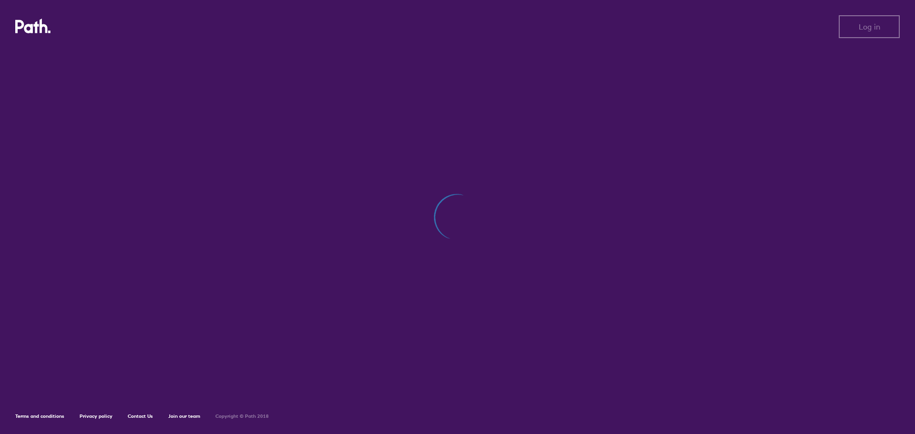
click at [443, 28] on div "Log in Log in" at bounding box center [457, 26] width 884 height 23
click at [178, 55] on div at bounding box center [457, 222] width 884 height 347
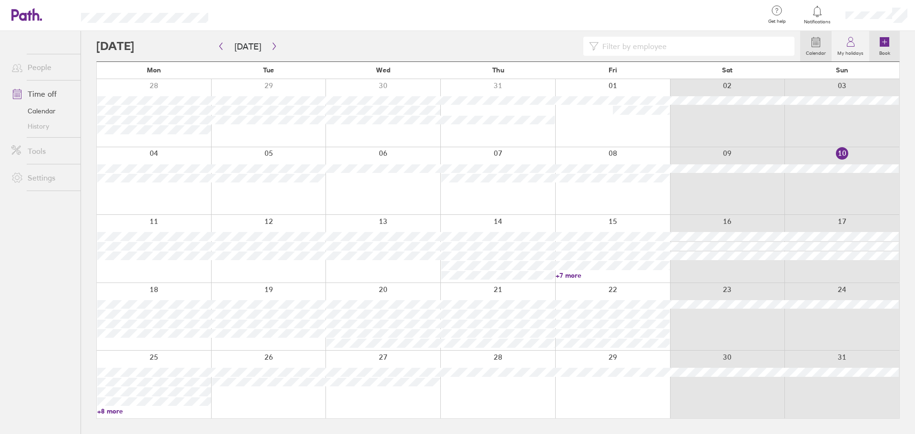
click at [882, 52] on label "Book" at bounding box center [884, 52] width 22 height 9
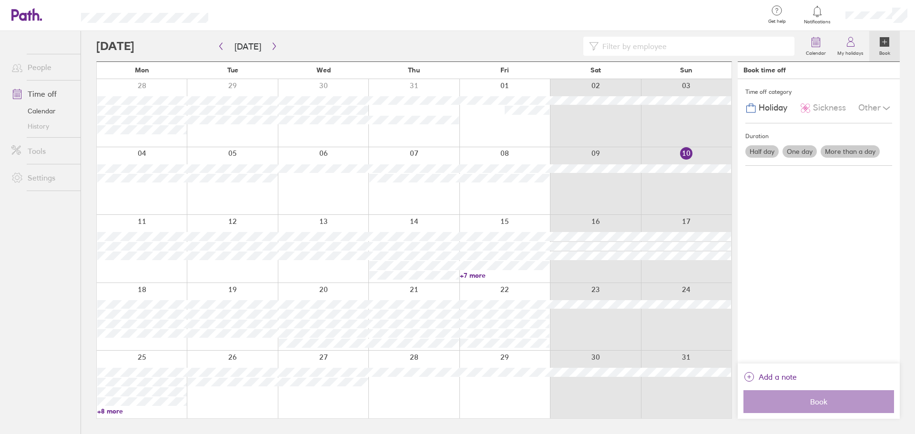
click at [799, 151] on label "One day" at bounding box center [799, 151] width 34 height 12
click at [0, 0] on input "One day" at bounding box center [0, 0] width 0 height 0
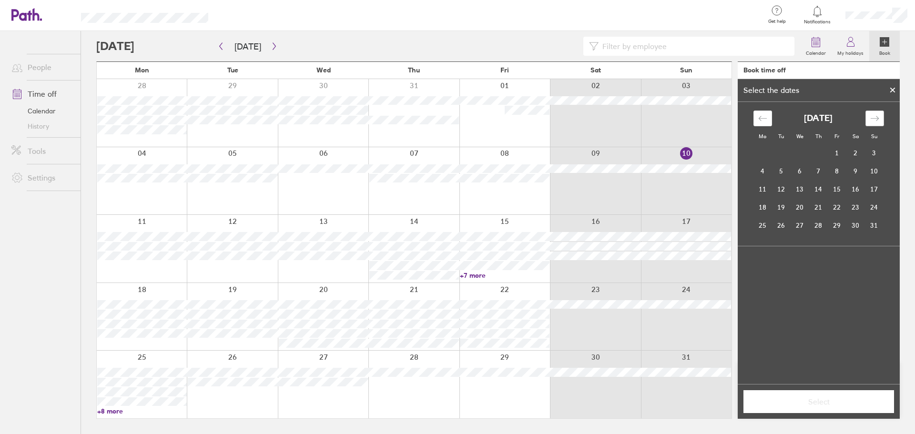
click at [868, 122] on div "Move forward to switch to the next month." at bounding box center [874, 119] width 19 height 16
click at [766, 120] on icon "Move backward to switch to the previous month." at bounding box center [762, 118] width 9 height 9
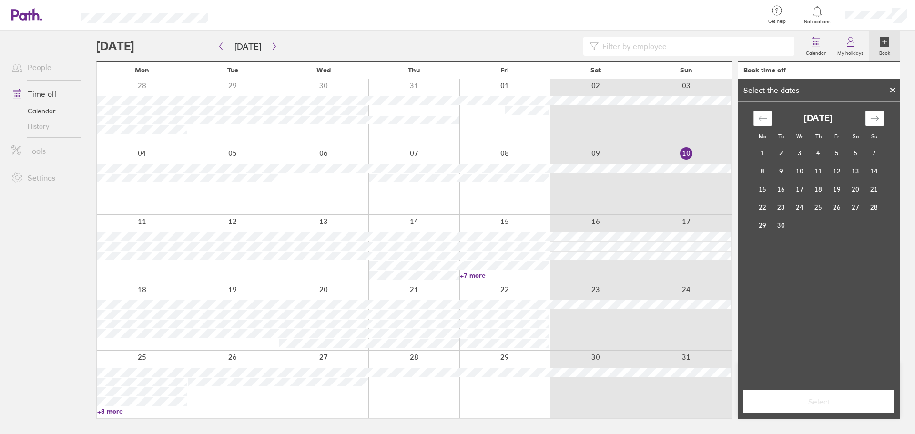
click at [766, 120] on icon "Move backward to switch to the previous month." at bounding box center [762, 118] width 9 height 9
click at [867, 118] on div "Move forward to switch to the next month." at bounding box center [874, 119] width 19 height 16
click at [818, 155] on td "4" at bounding box center [818, 153] width 19 height 18
click at [826, 397] on span "Select" at bounding box center [818, 401] width 137 height 9
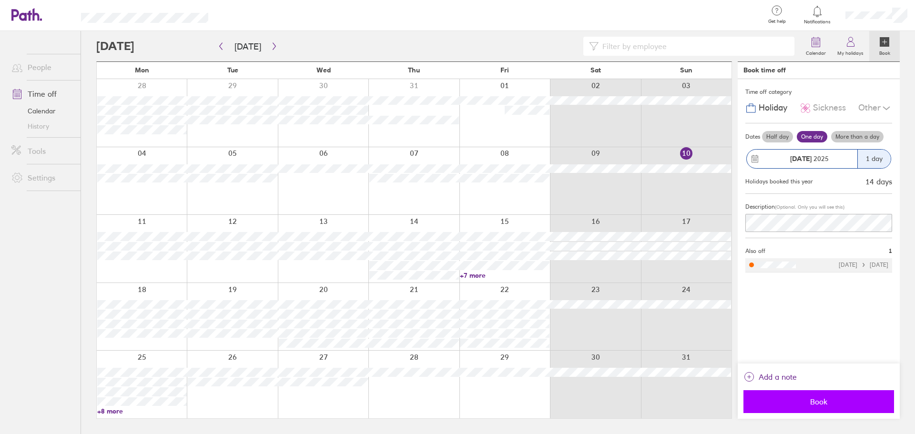
click at [828, 403] on span "Book" at bounding box center [818, 401] width 137 height 9
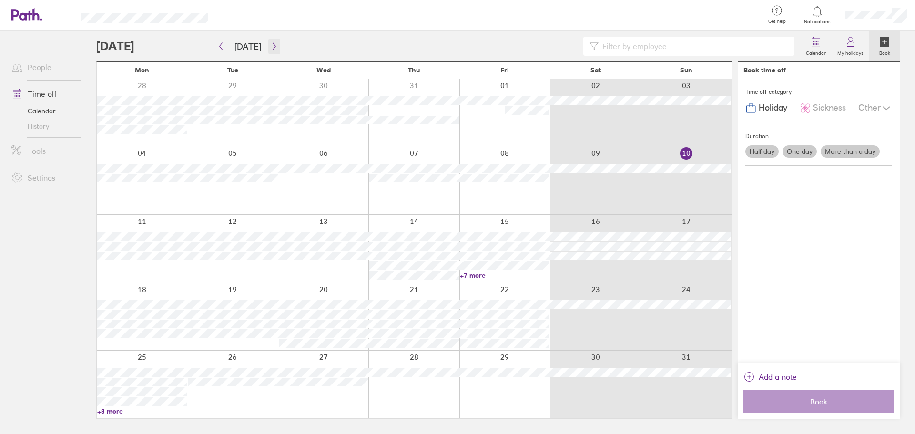
click at [271, 46] on icon "button" at bounding box center [274, 46] width 7 height 8
click at [272, 50] on button "button" at bounding box center [274, 47] width 12 height 16
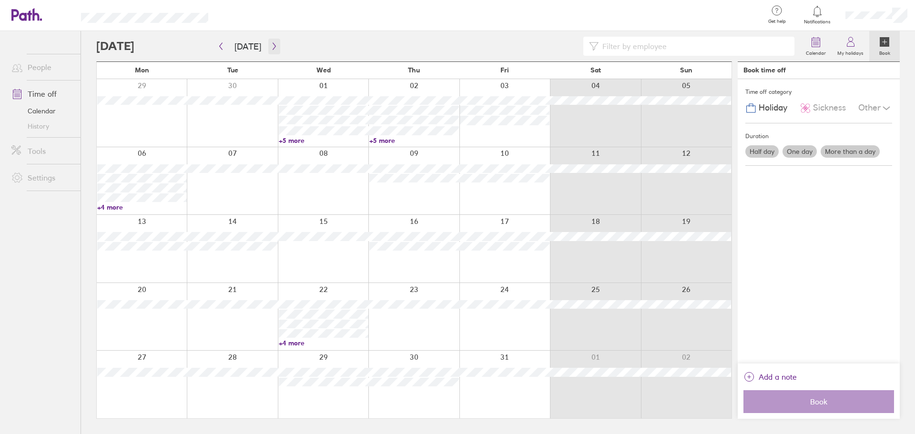
click at [271, 46] on icon "button" at bounding box center [274, 46] width 7 height 8
click at [60, 93] on link "Time off" at bounding box center [42, 93] width 77 height 19
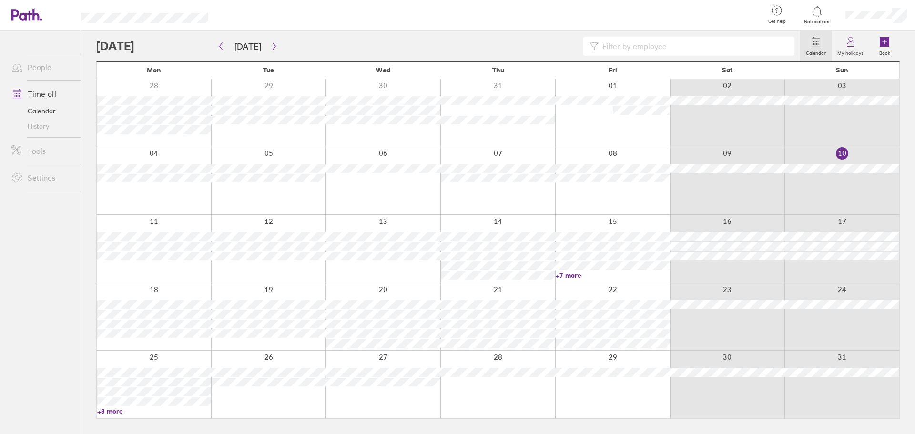
click at [59, 99] on link "Time off" at bounding box center [42, 93] width 77 height 19
click at [842, 52] on label "My holidays" at bounding box center [850, 52] width 38 height 9
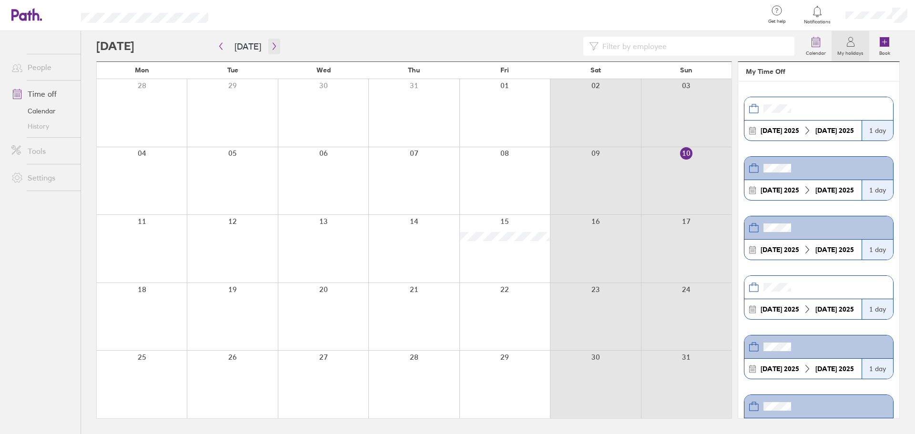
click at [271, 50] on icon "button" at bounding box center [274, 46] width 7 height 8
click at [271, 49] on icon "button" at bounding box center [274, 46] width 7 height 8
click at [856, 41] on icon at bounding box center [850, 41] width 11 height 11
click at [142, 48] on div at bounding box center [448, 46] width 704 height 19
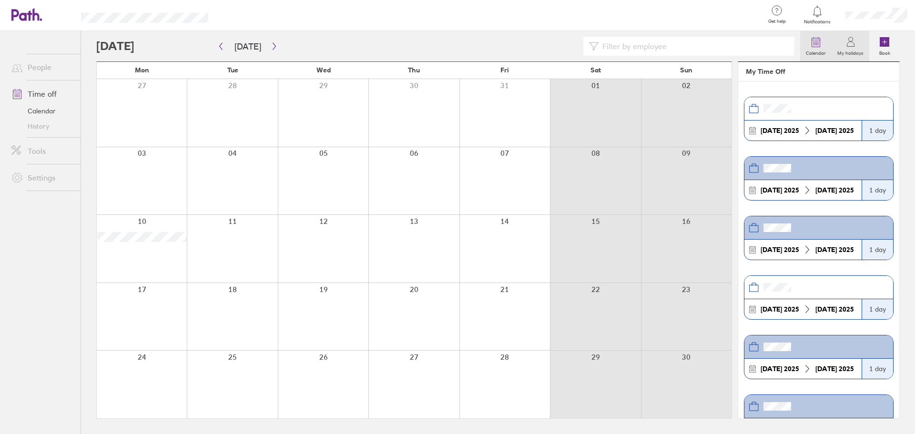
click at [810, 47] on link "Calendar" at bounding box center [815, 46] width 31 height 30
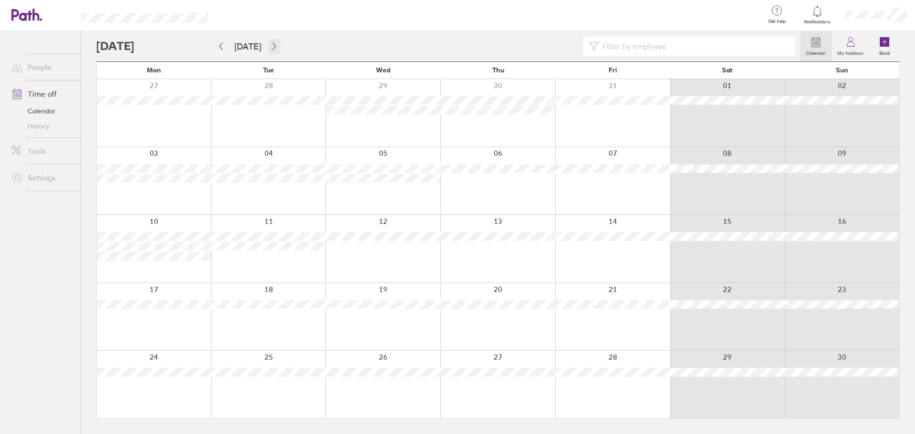
click at [271, 48] on icon "button" at bounding box center [274, 46] width 7 height 8
click at [458, 342] on link "+7 more" at bounding box center [498, 344] width 114 height 9
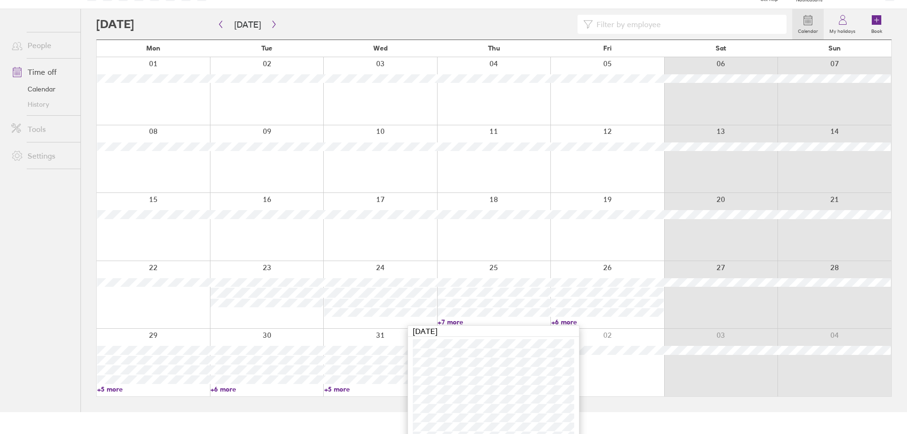
scroll to position [34, 0]
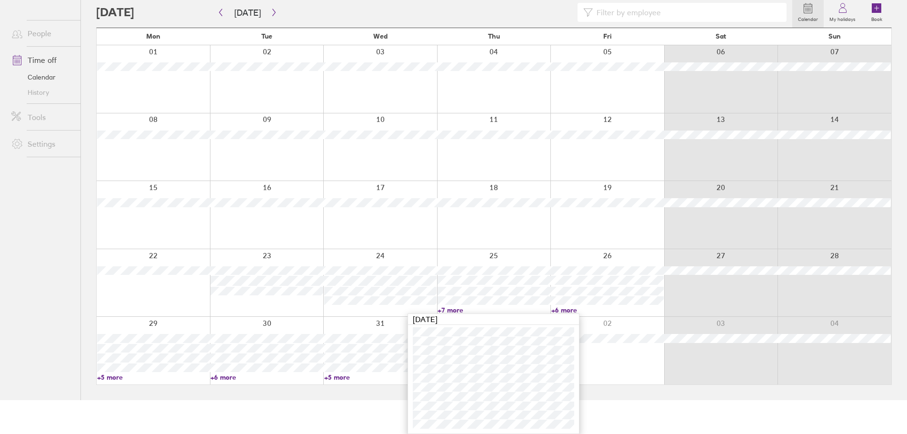
click at [404, 247] on div at bounding box center [380, 215] width 114 height 68
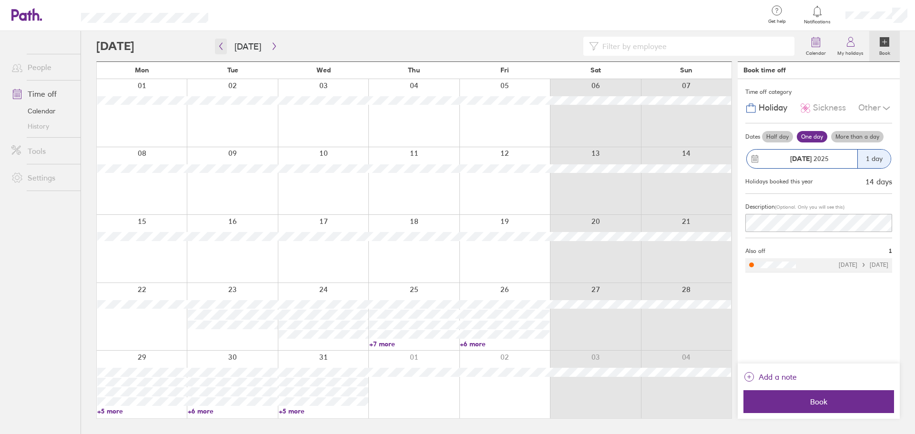
click at [219, 52] on button "button" at bounding box center [221, 47] width 12 height 16
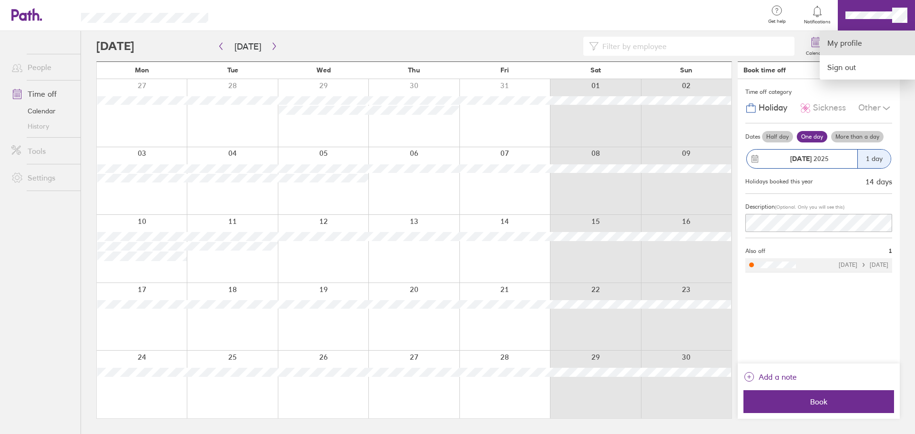
click at [854, 39] on link "My profile" at bounding box center [866, 43] width 95 height 24
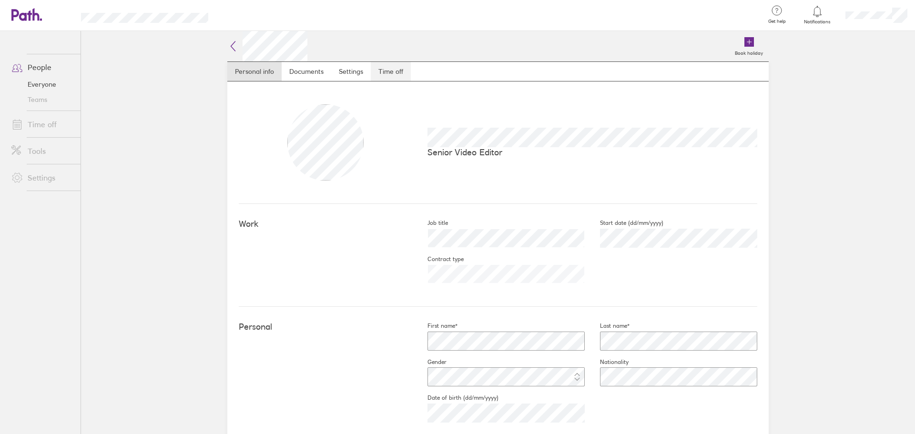
click at [394, 74] on link "Time off" at bounding box center [391, 71] width 40 height 19
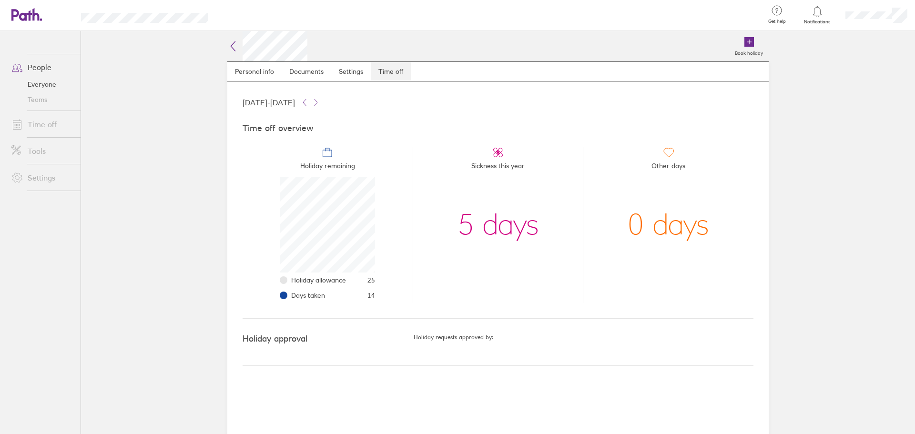
scroll to position [95, 95]
click at [355, 74] on link "Settings" at bounding box center [351, 71] width 40 height 19
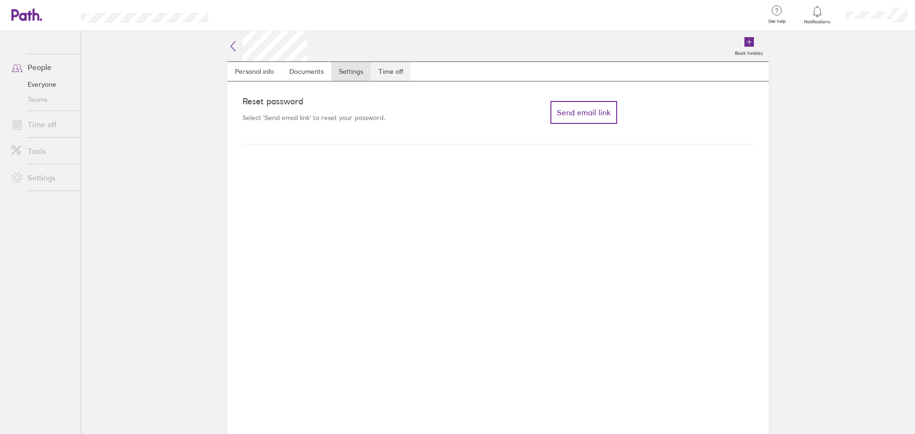
click at [385, 75] on link "Time off" at bounding box center [391, 71] width 40 height 19
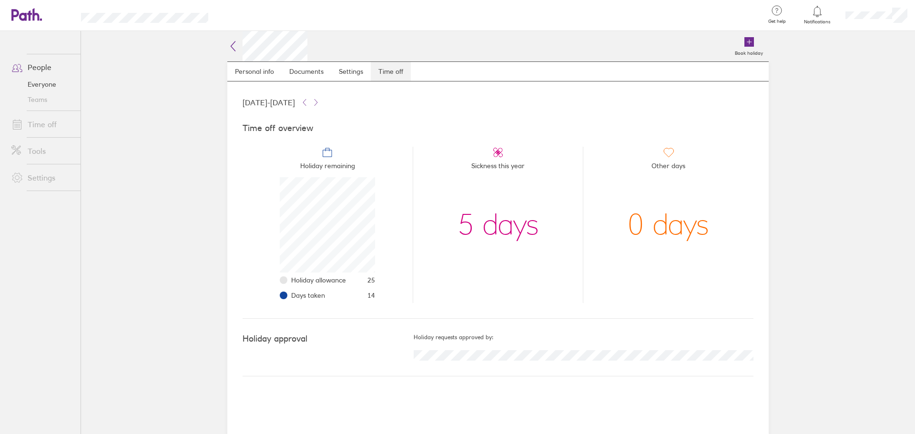
scroll to position [95, 95]
click at [351, 75] on link "Settings" at bounding box center [351, 71] width 40 height 19
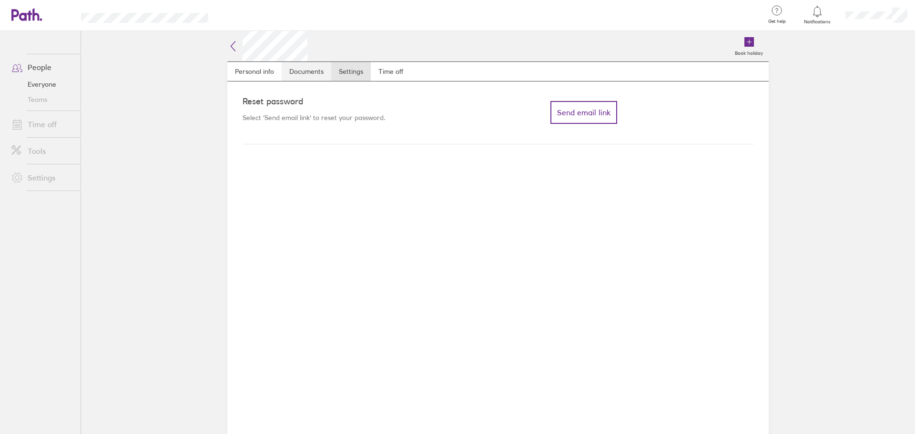
click at [324, 75] on link "Documents" at bounding box center [307, 71] width 50 height 19
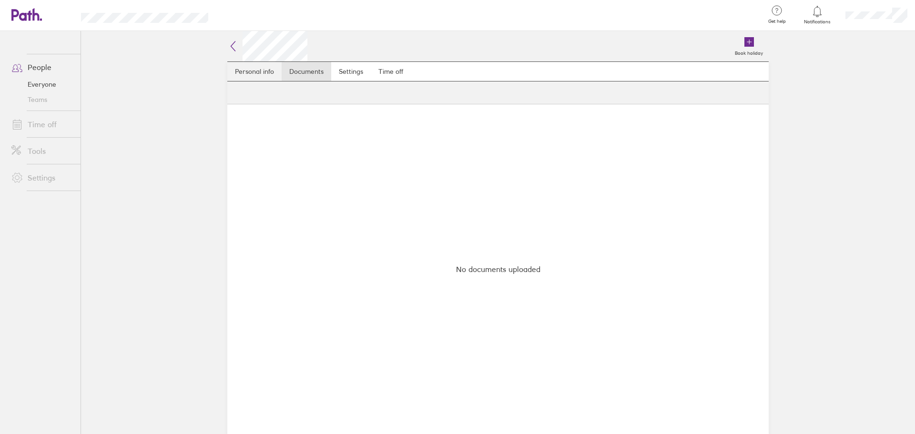
click at [273, 73] on link "Personal info" at bounding box center [254, 71] width 54 height 19
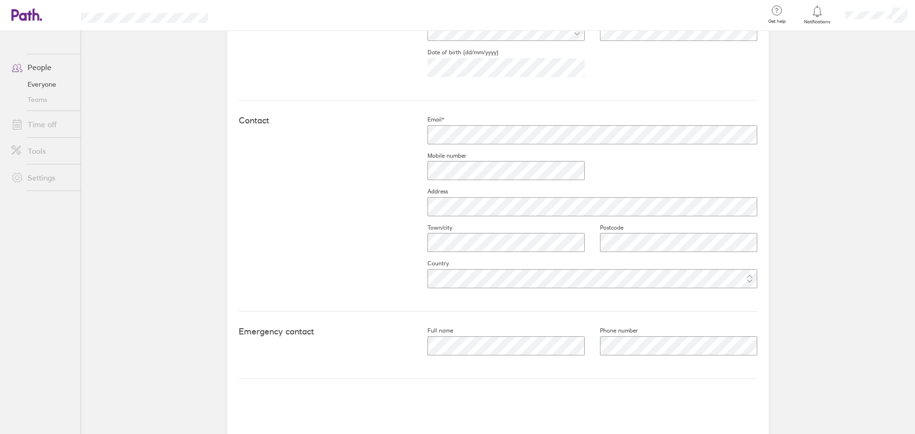
scroll to position [347, 0]
